Goal: Use online tool/utility: Utilize a website feature to perform a specific function

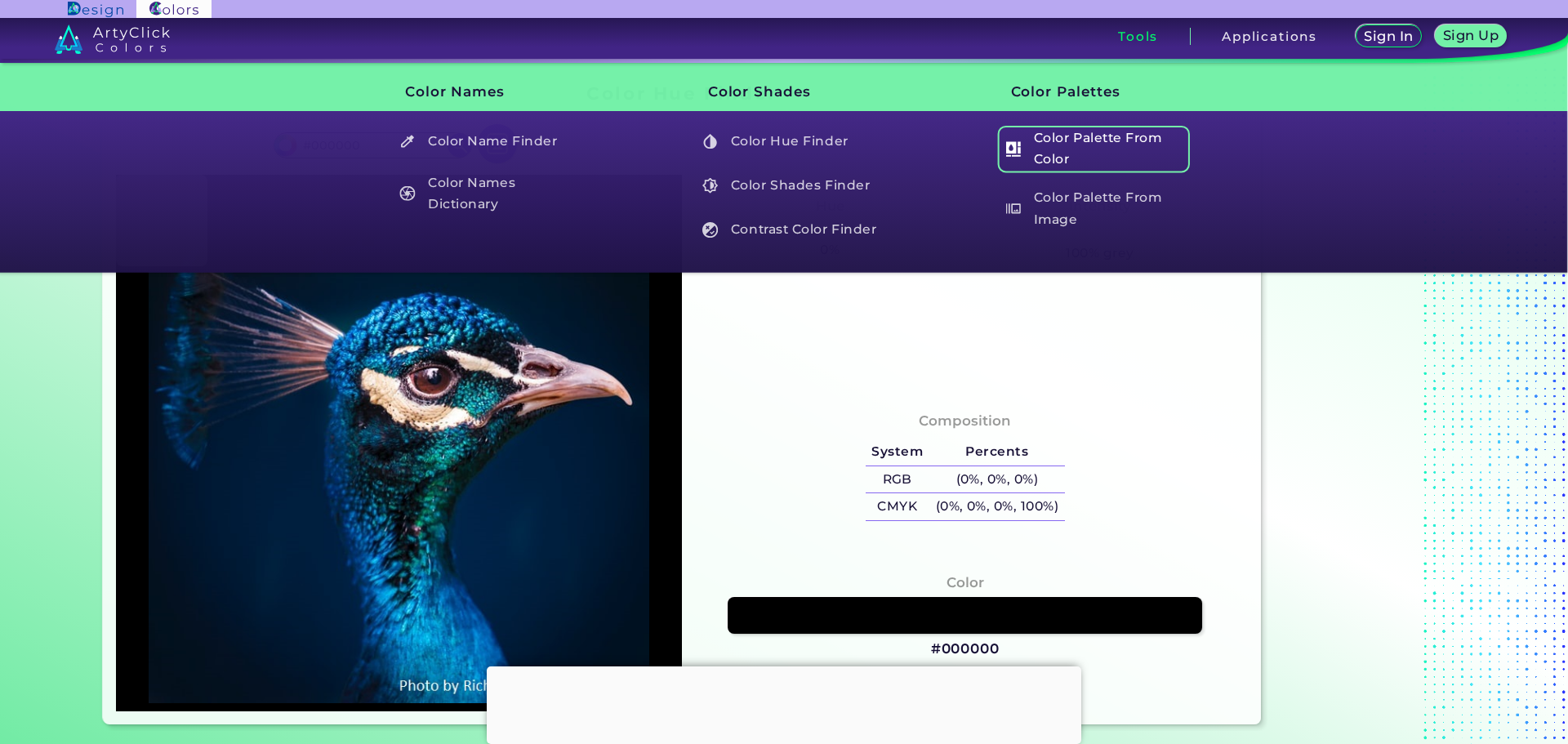
click at [1130, 137] on h5 "Color Palette From Color" at bounding box center [1092, 149] width 192 height 47
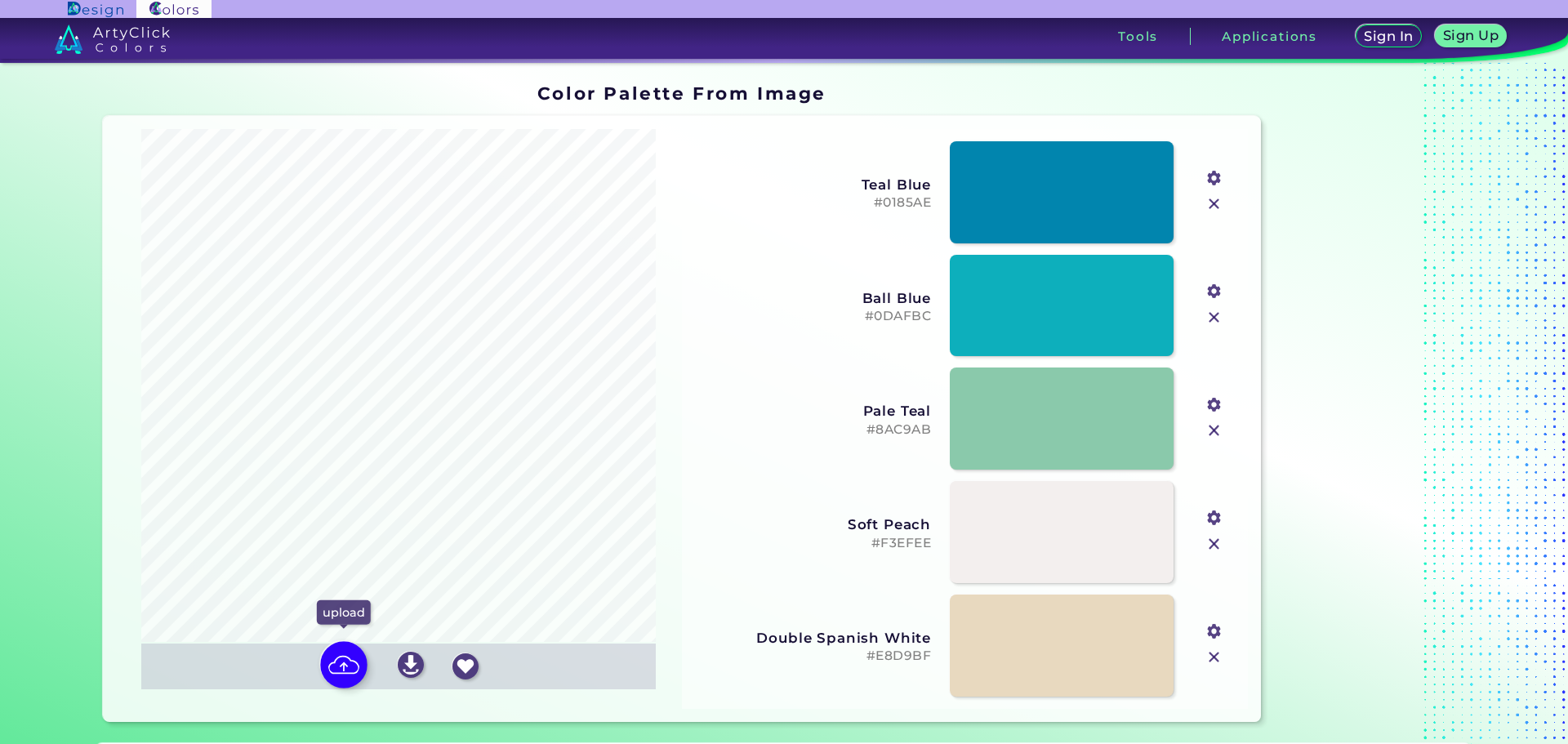
click at [330, 658] on img at bounding box center [344, 665] width 48 height 48
click at [0, 0] on input "file" at bounding box center [0, 0] width 0 height 0
type input "#000000"
type input "#d9b541"
type input "#f1d441"
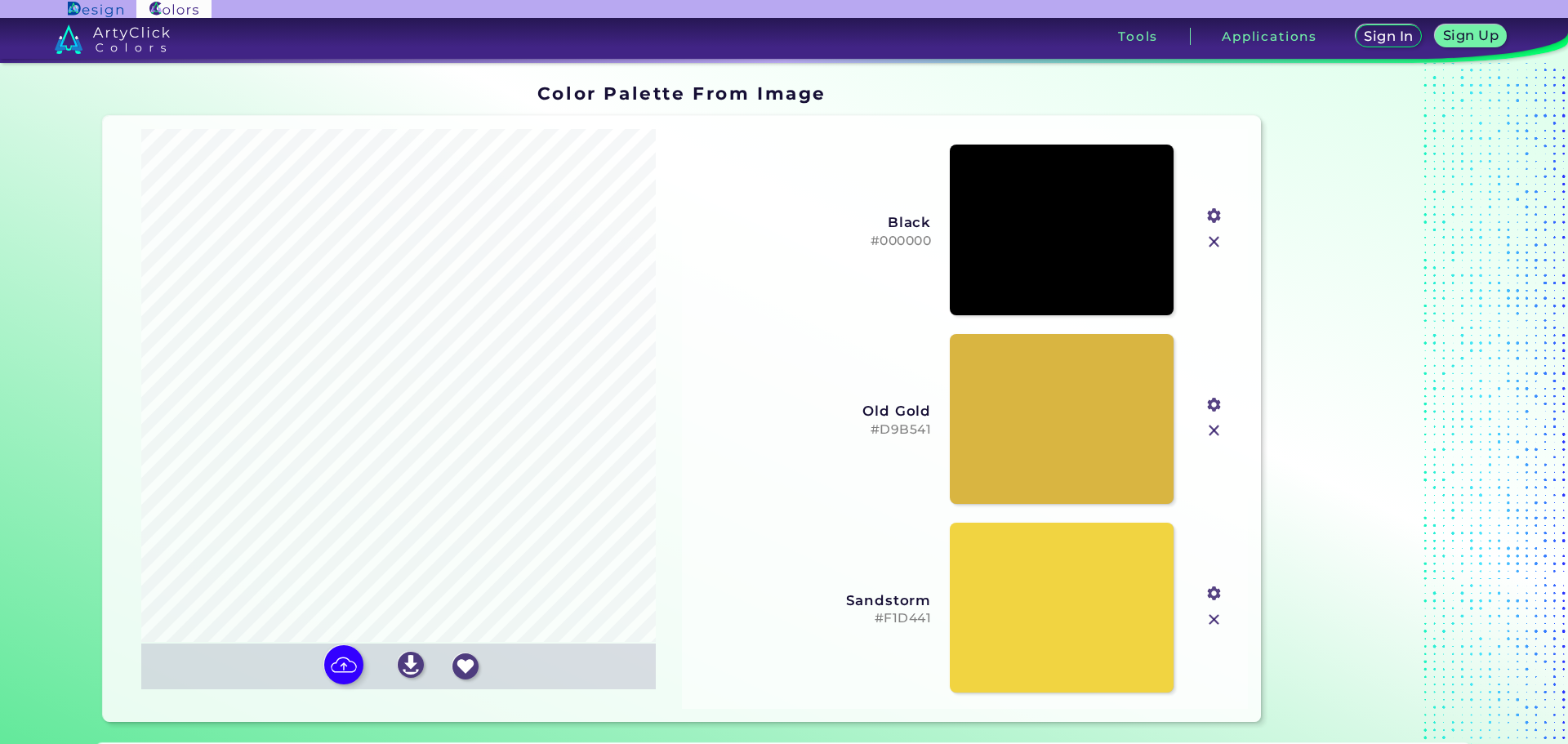
click at [119, 41] on img at bounding box center [112, 40] width 115 height 30
